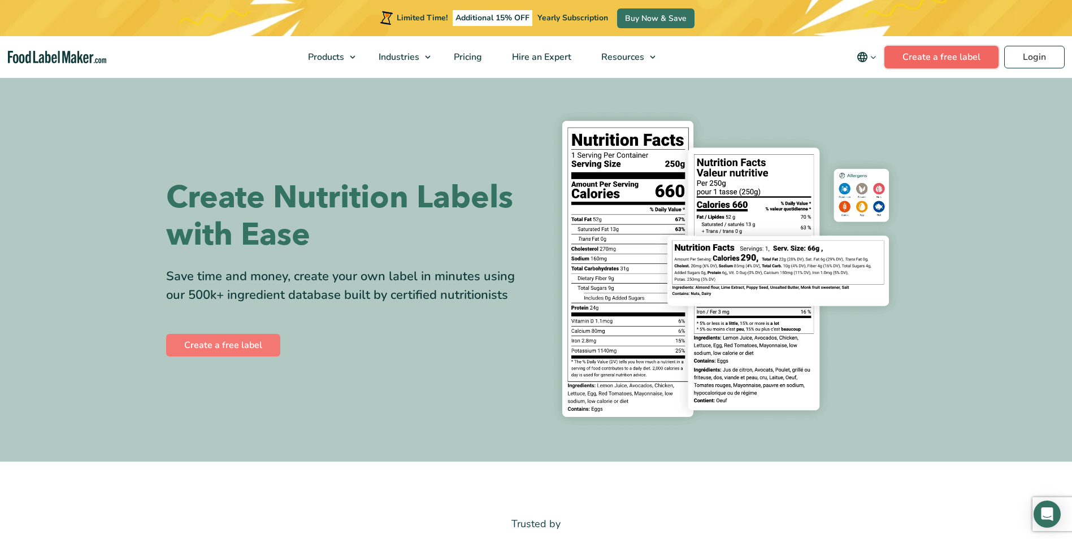
click at [943, 62] on link "Create a free label" at bounding box center [941, 57] width 114 height 23
